Goal: Find contact information: Find contact information

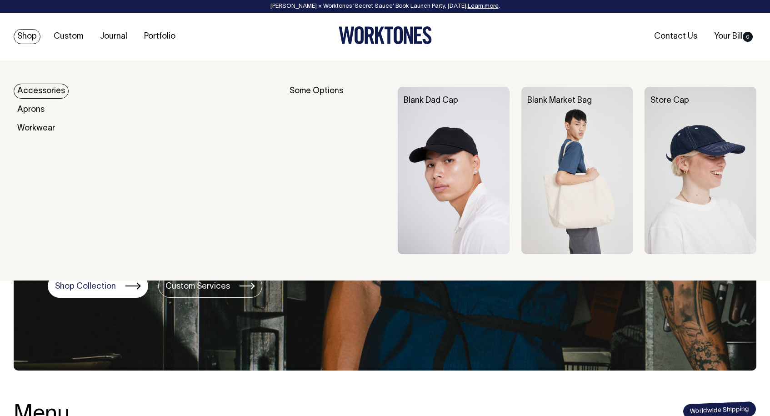
click at [26, 87] on link "Accessories" at bounding box center [41, 91] width 55 height 15
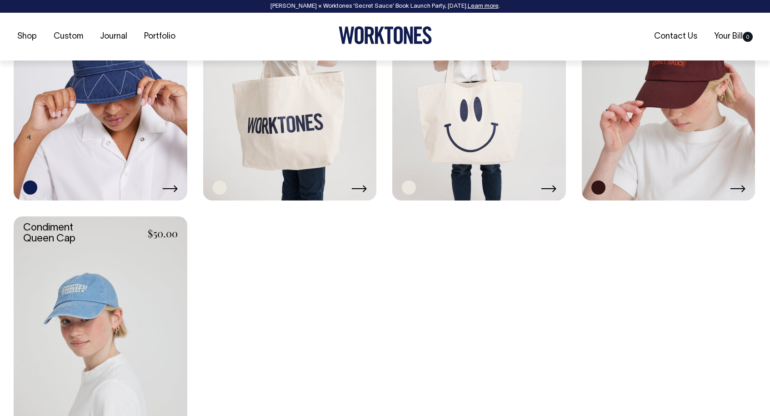
scroll to position [1065, 0]
click at [289, 144] on link at bounding box center [290, 70] width 174 height 260
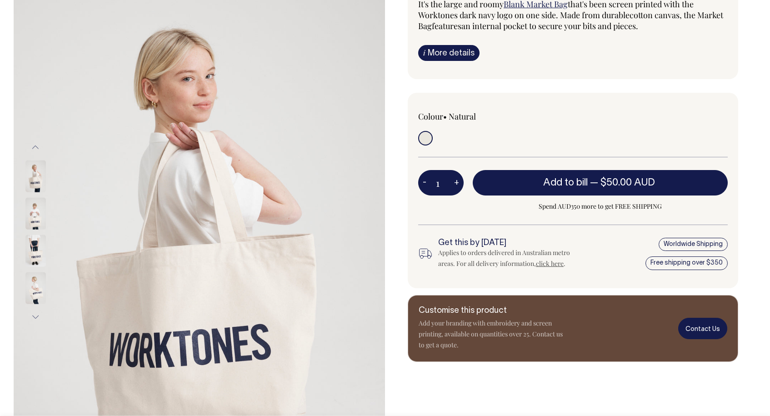
scroll to position [107, 0]
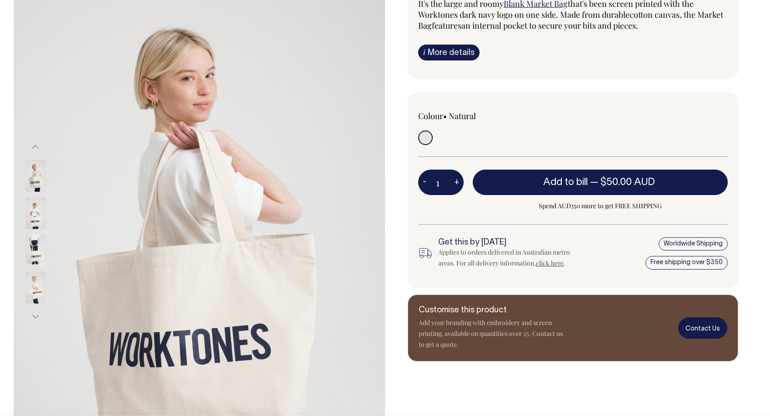
click at [713, 328] on link "Contact Us" at bounding box center [703, 327] width 49 height 21
